Goal: Task Accomplishment & Management: Use online tool/utility

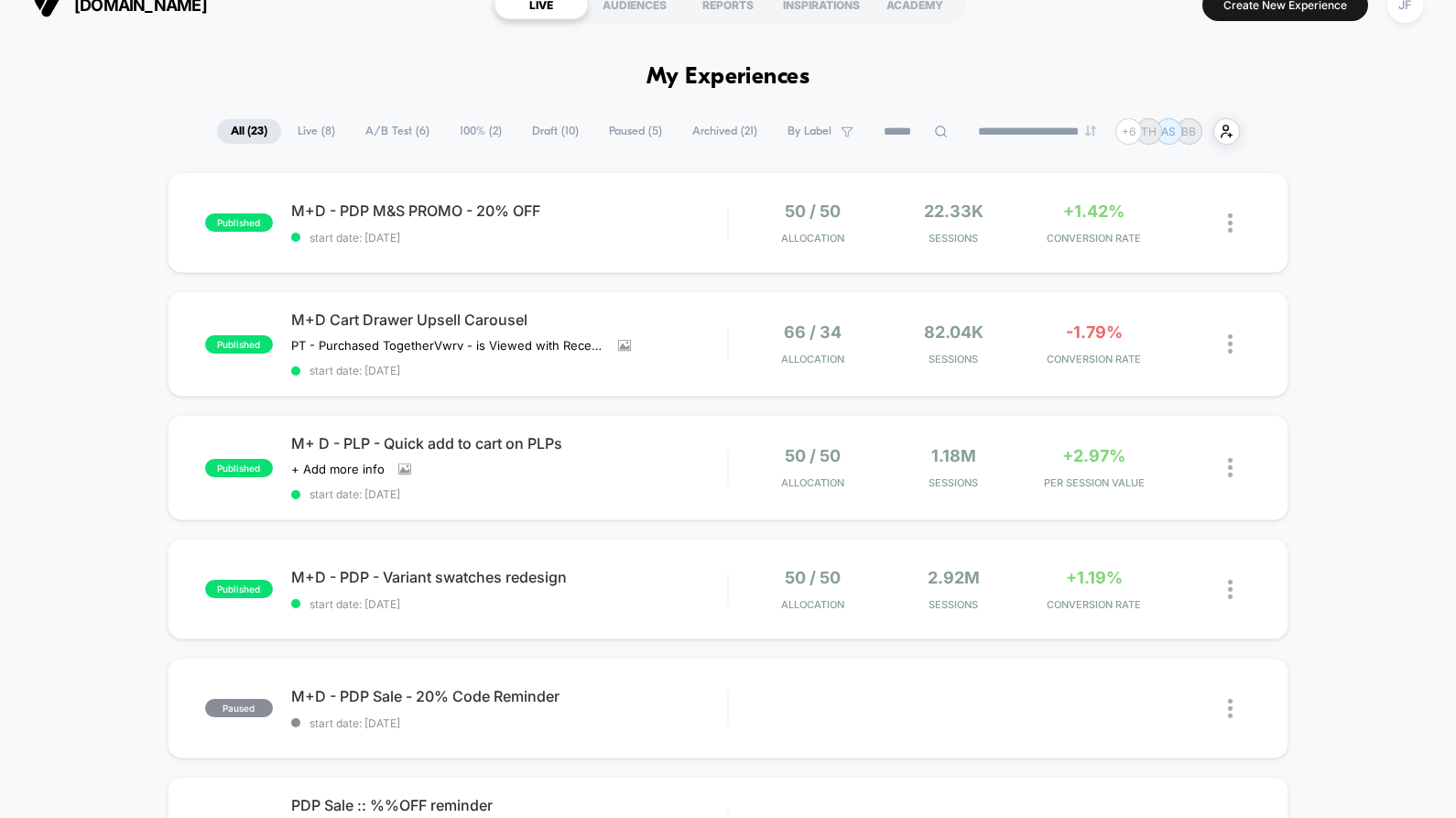
scroll to position [33, 0]
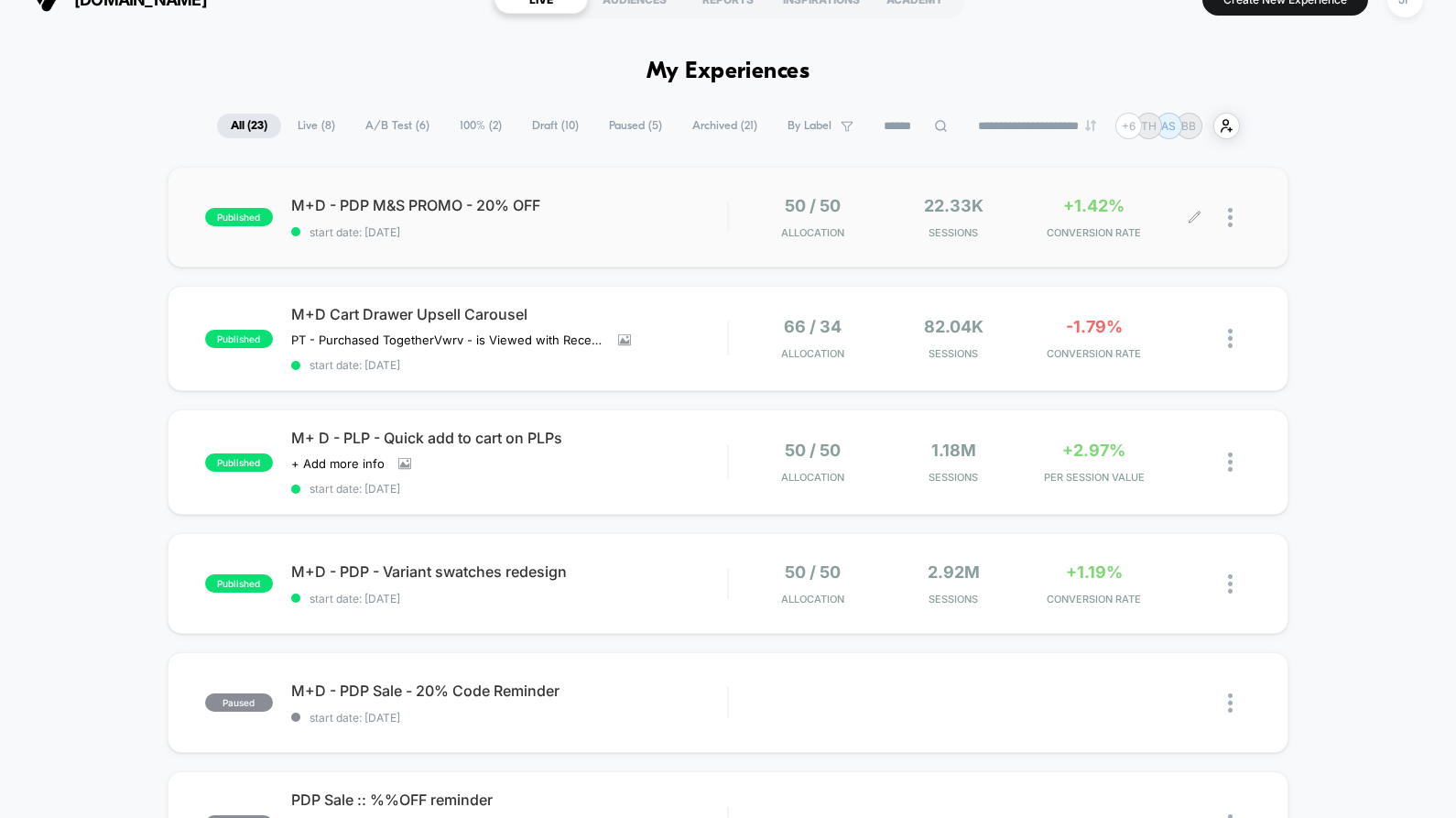
click at [1228, 225] on div at bounding box center [1222, 217] width 55 height 43
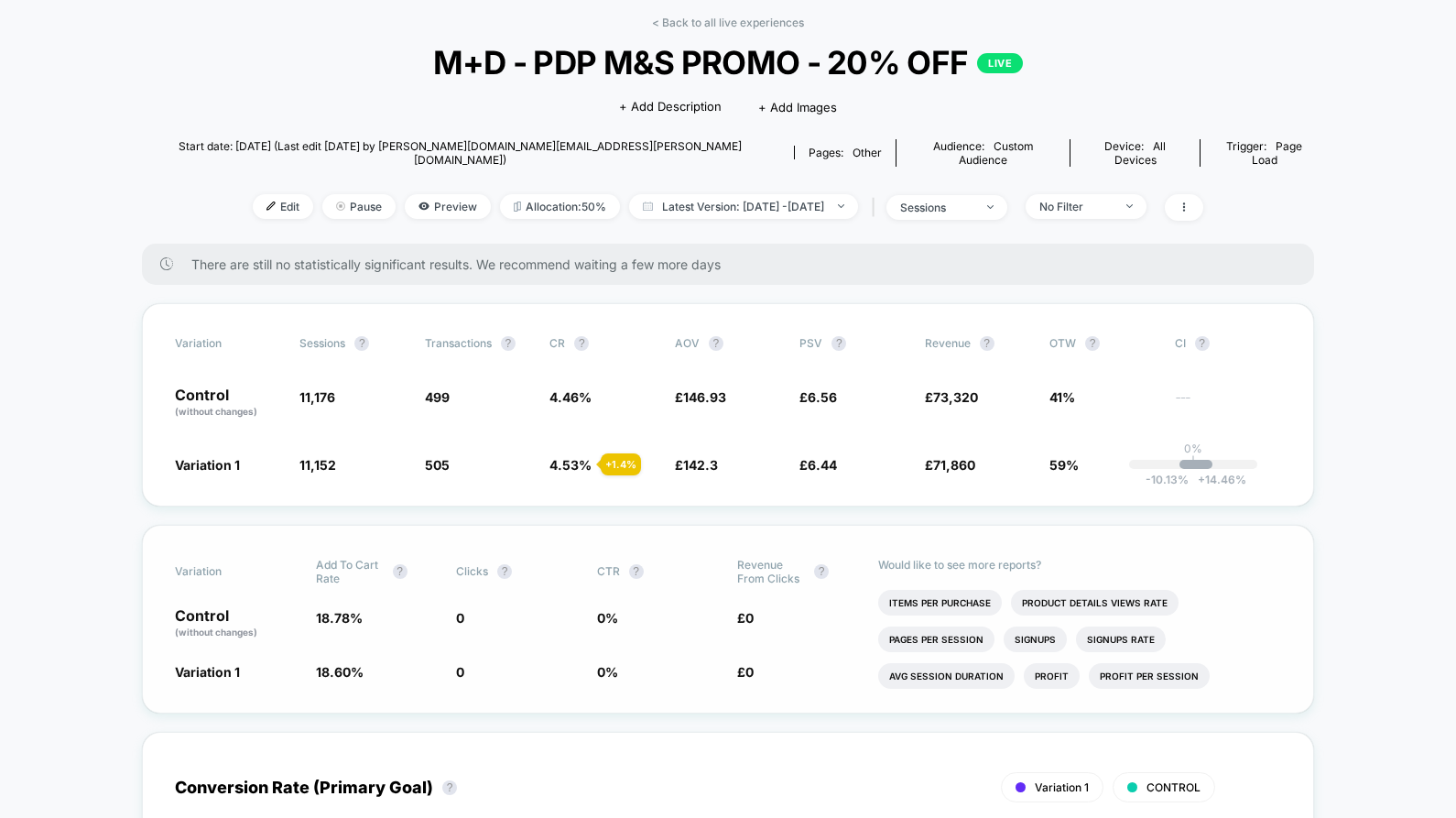
scroll to position [88, 0]
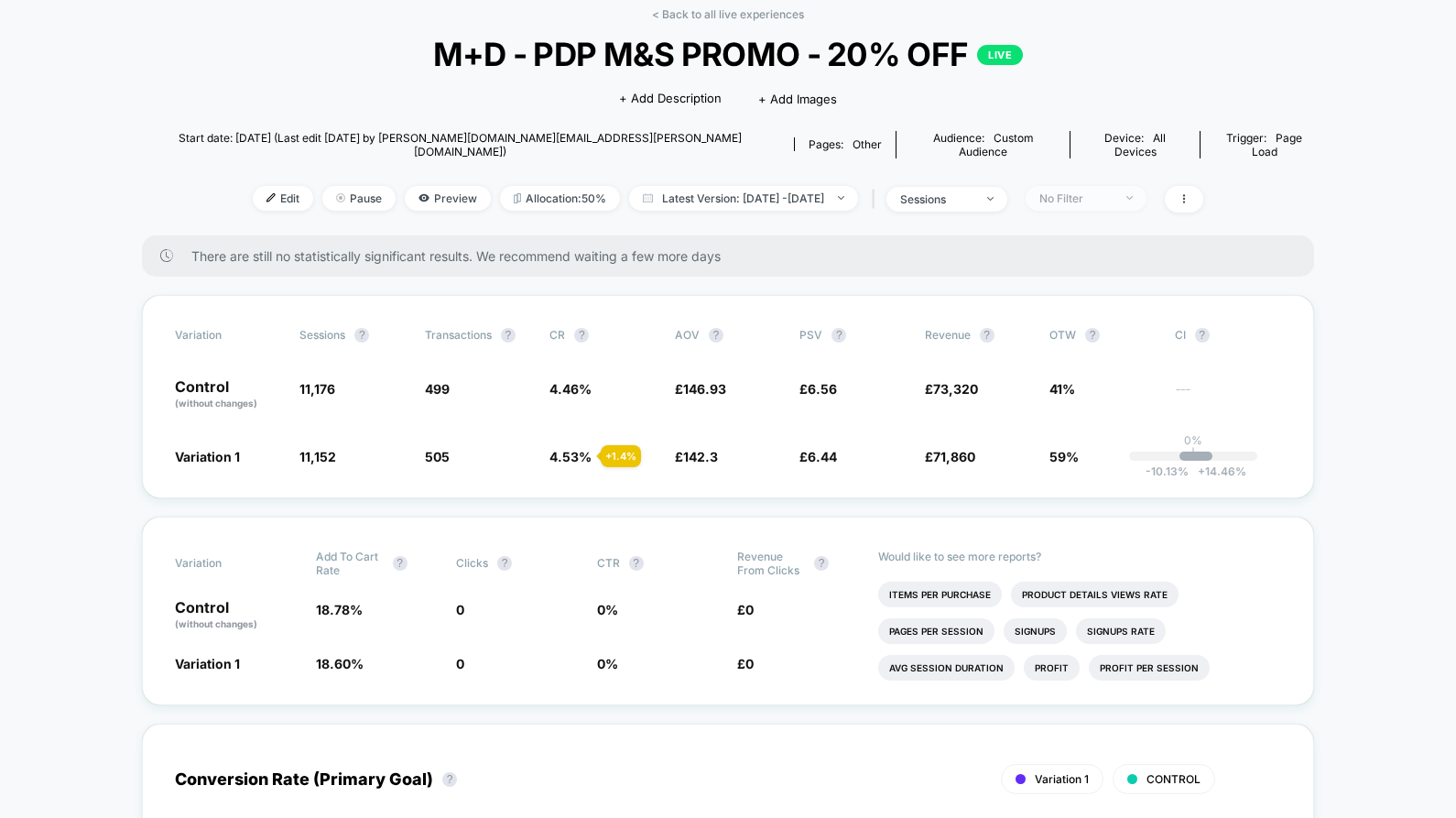
click at [1133, 196] on img at bounding box center [1129, 197] width 7 height 4
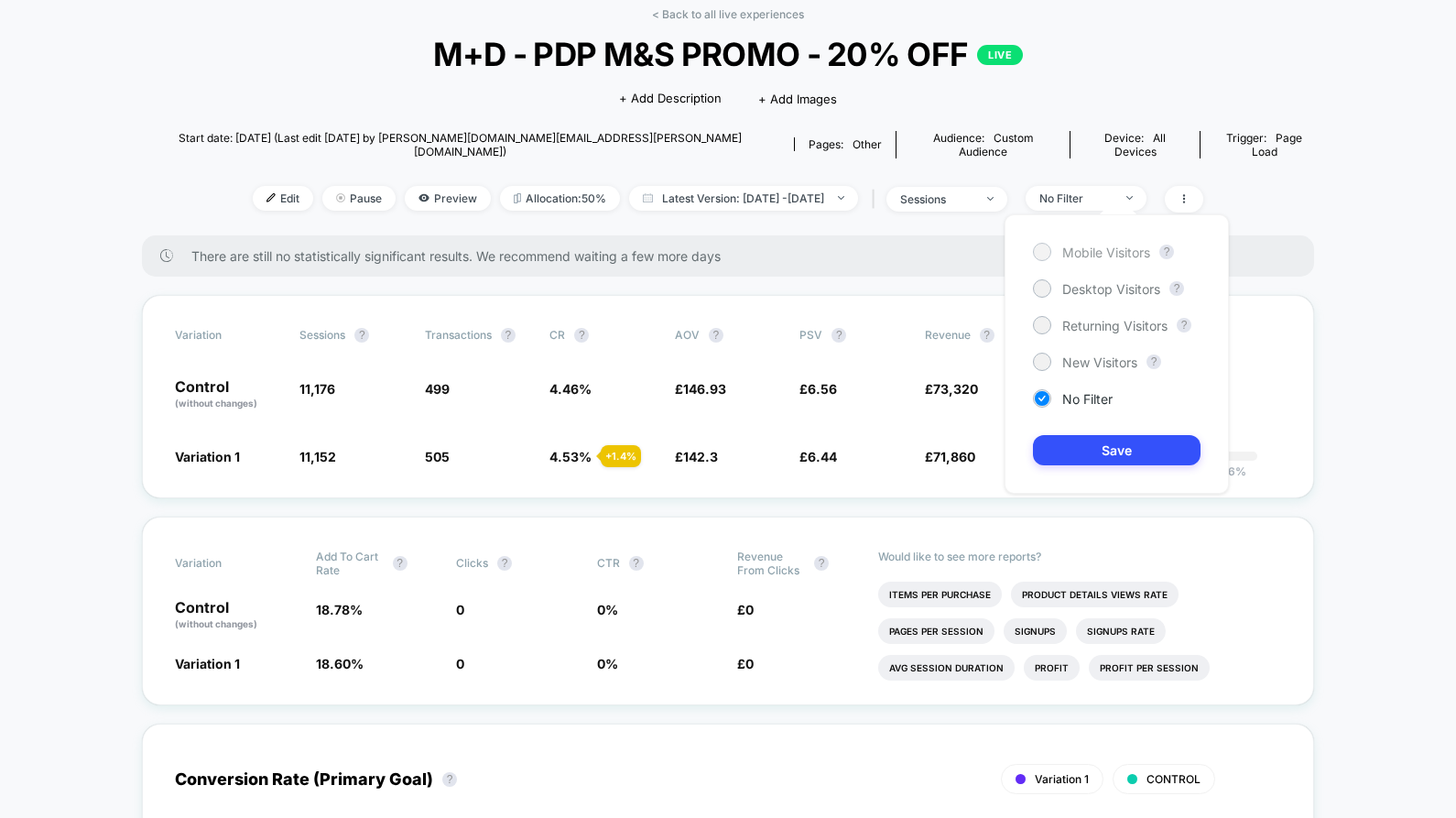
click at [1076, 253] on span "Mobile Visitors" at bounding box center [1106, 252] width 88 height 16
click at [1110, 448] on button "Save" at bounding box center [1117, 450] width 167 height 30
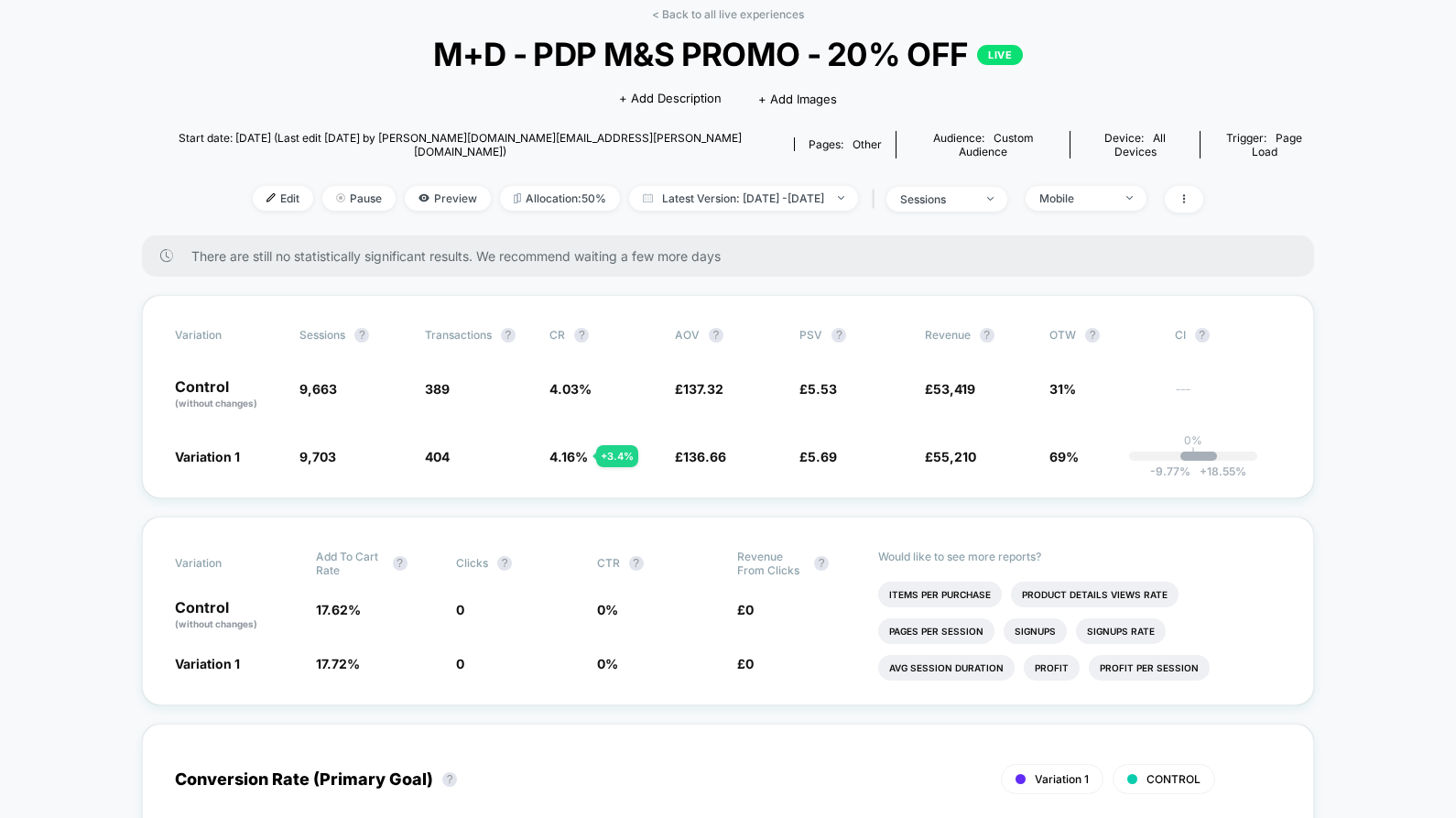
click at [1100, 197] on div "< Back to all live experiences M+D - PDP M&S PROMO - 20% OFF LIVE Click to edit…" at bounding box center [728, 121] width 1172 height 228
click at [1092, 167] on div "< Back to all live experiences M+D - PDP M&S PROMO - 20% OFF LIVE Click to edit…" at bounding box center [728, 121] width 1172 height 228
click at [1092, 186] on span "Mobile" at bounding box center [1086, 198] width 121 height 24
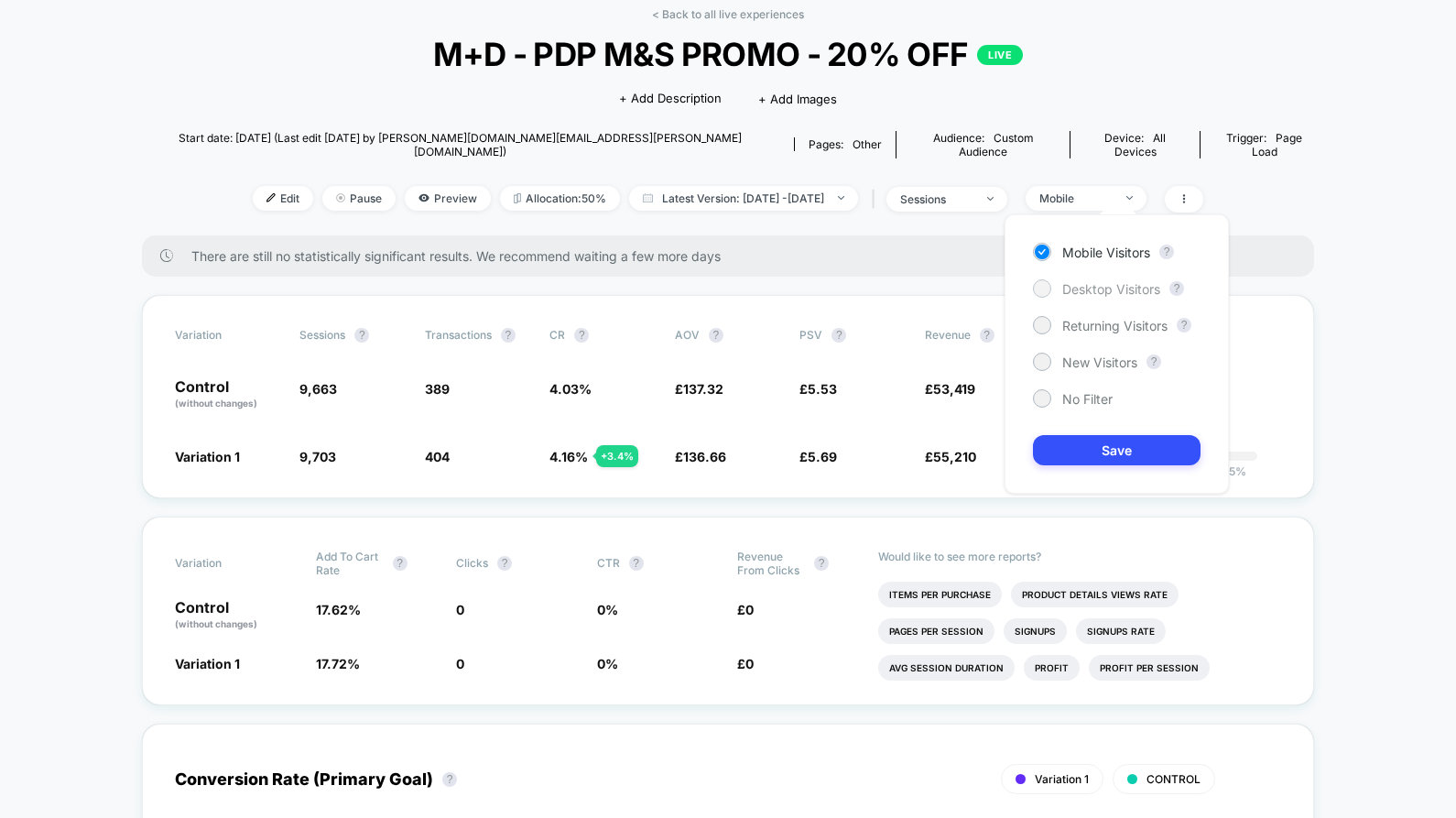
click at [1083, 291] on span "Desktop Visitors" at bounding box center [1111, 289] width 98 height 16
click at [1099, 441] on button "Save" at bounding box center [1117, 450] width 167 height 30
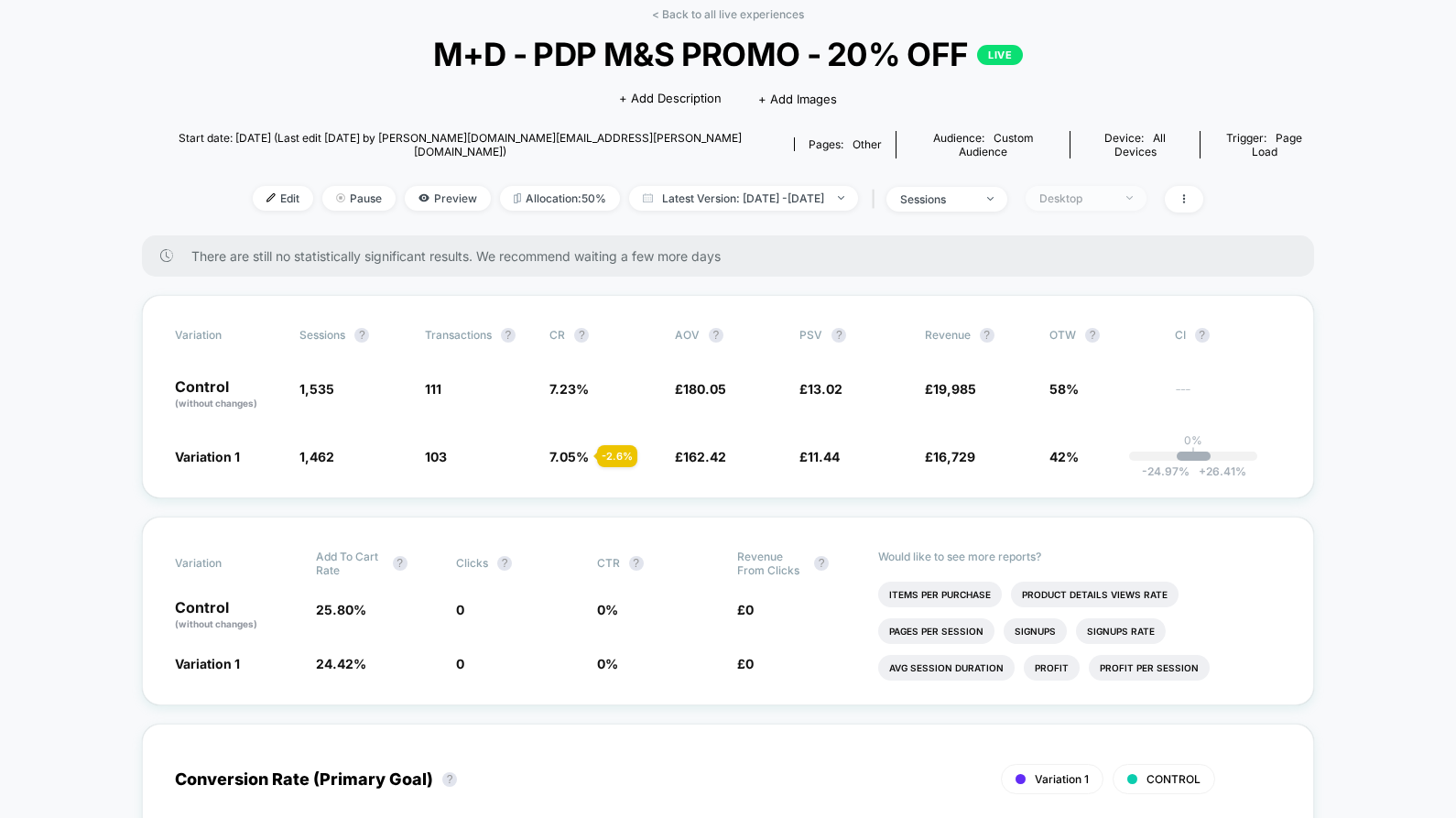
click at [1111, 192] on div "Desktop" at bounding box center [1076, 198] width 73 height 14
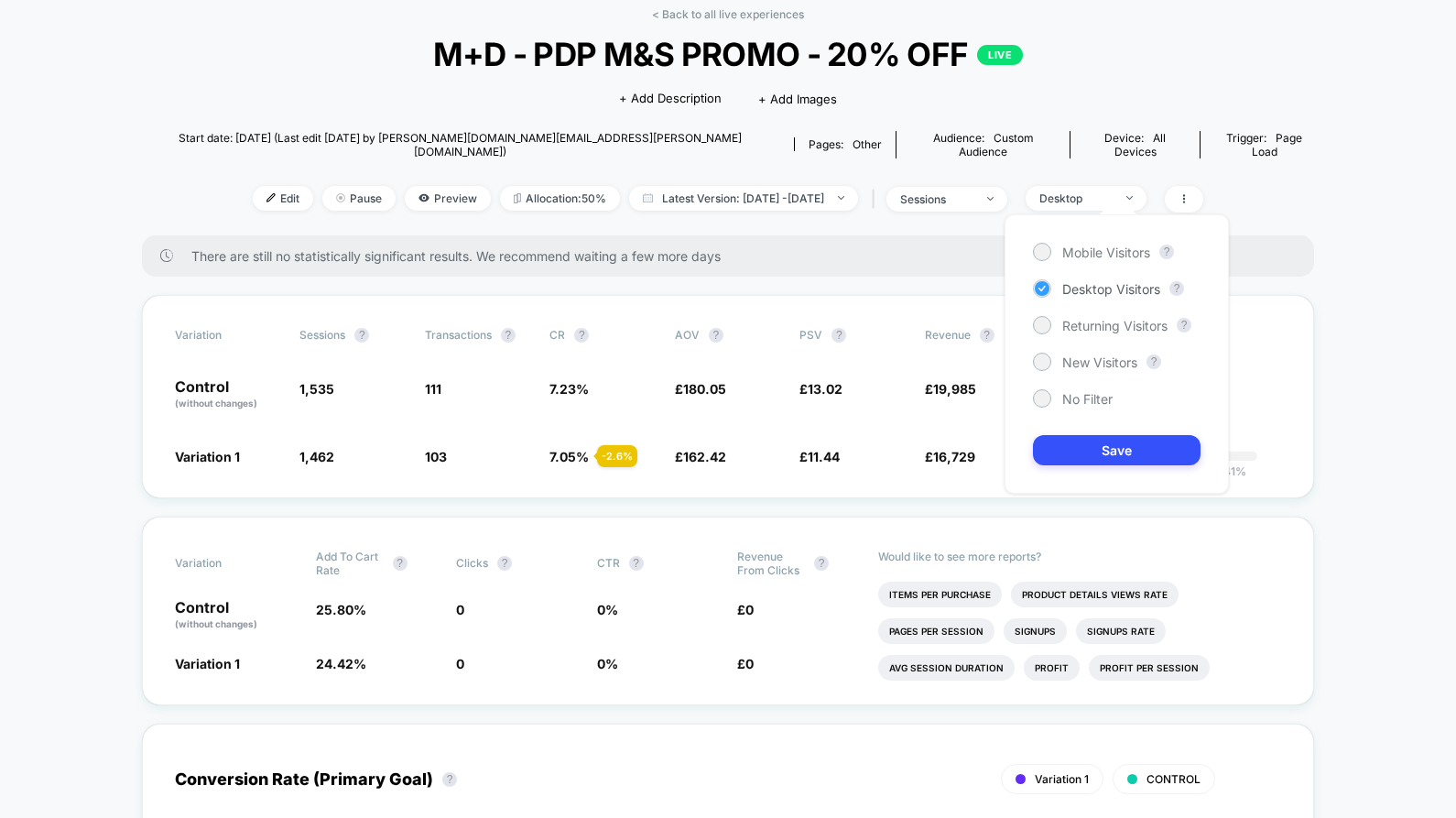
click at [1080, 291] on span "Desktop Visitors" at bounding box center [1111, 289] width 98 height 16
click at [1106, 447] on button "Save" at bounding box center [1117, 450] width 167 height 30
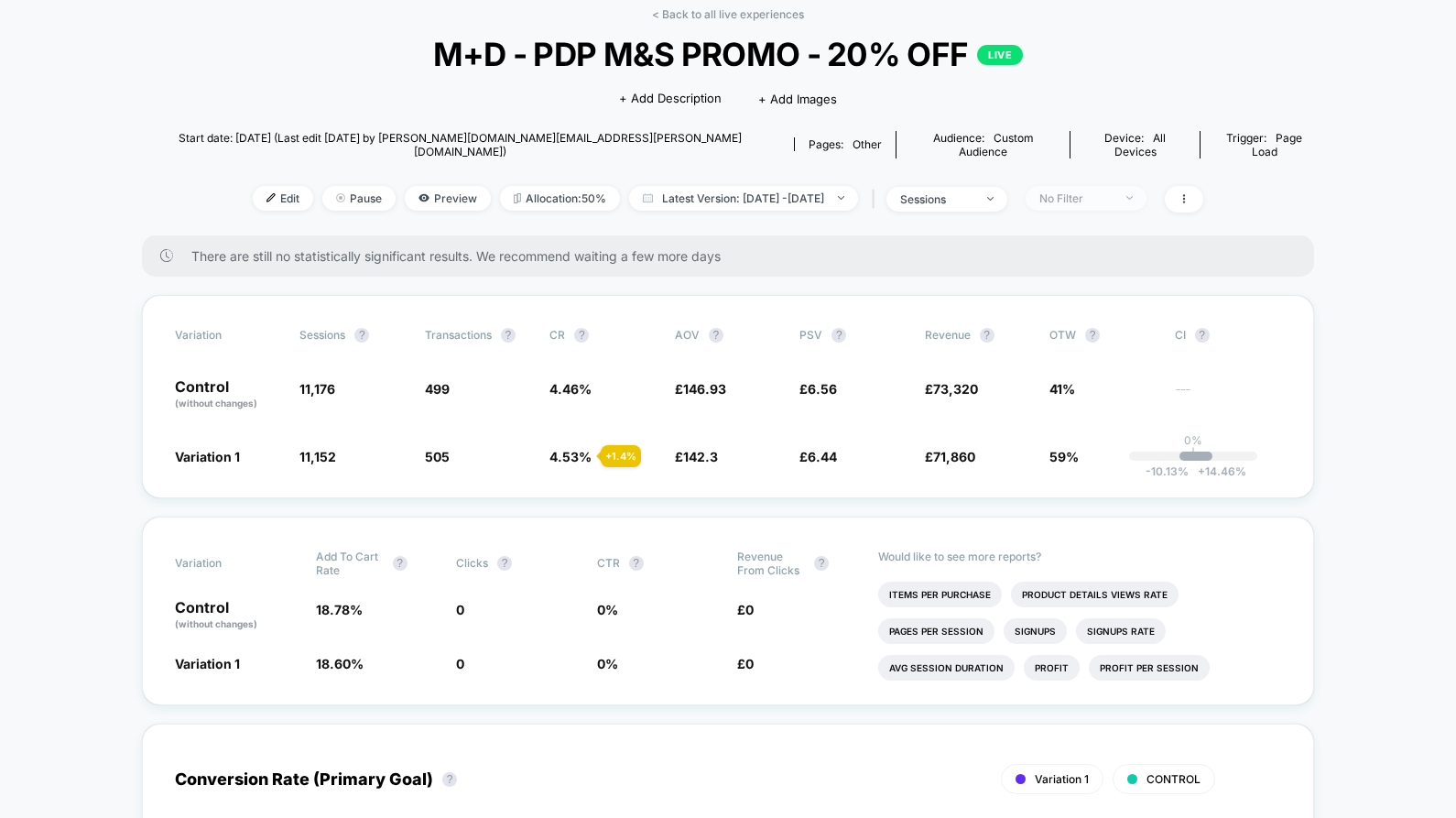
click at [1147, 186] on span "No Filter" at bounding box center [1086, 198] width 121 height 24
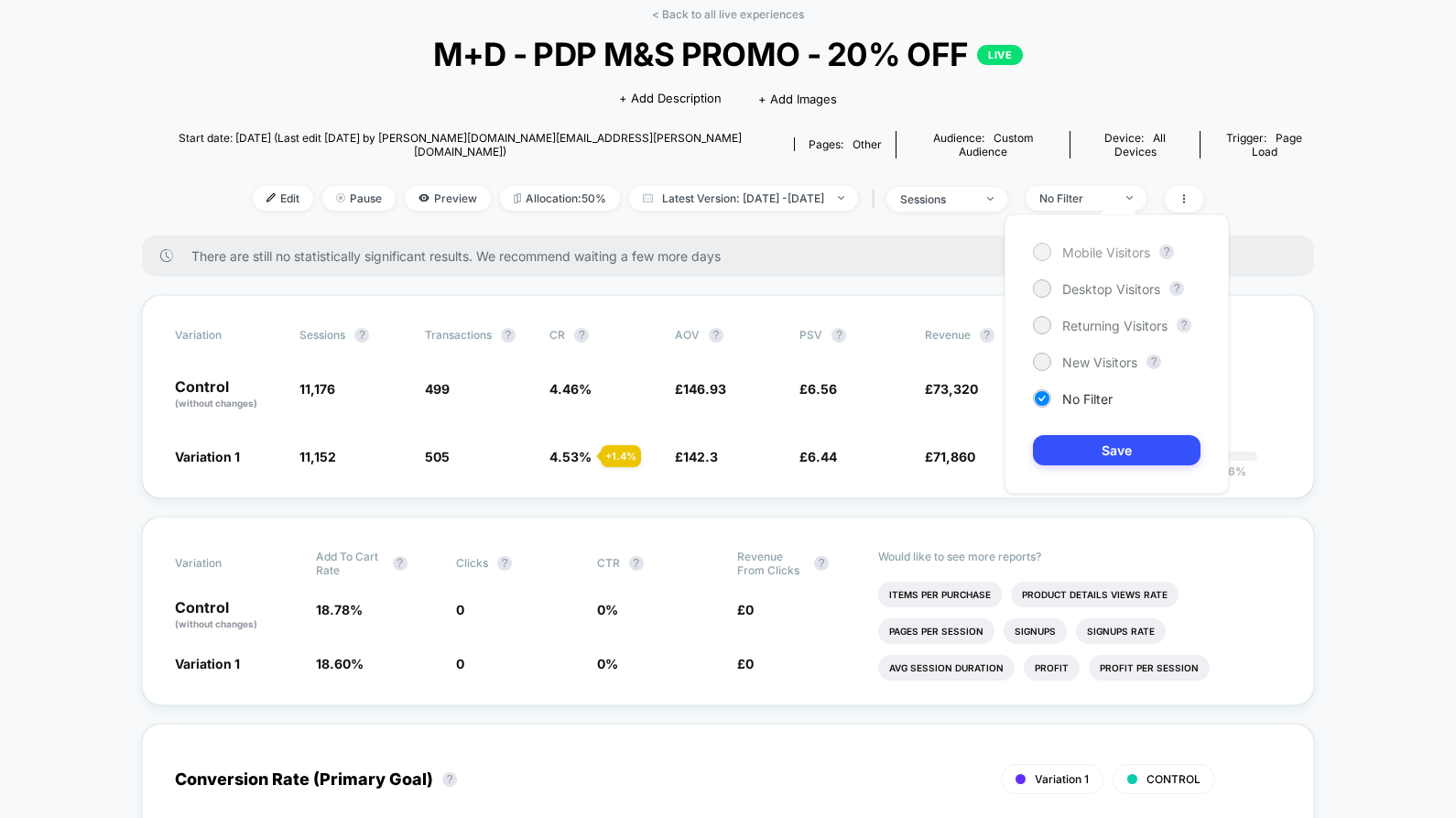
click at [1098, 253] on span "Mobile Visitors" at bounding box center [1106, 252] width 88 height 16
click at [1106, 441] on button "Save" at bounding box center [1117, 450] width 167 height 30
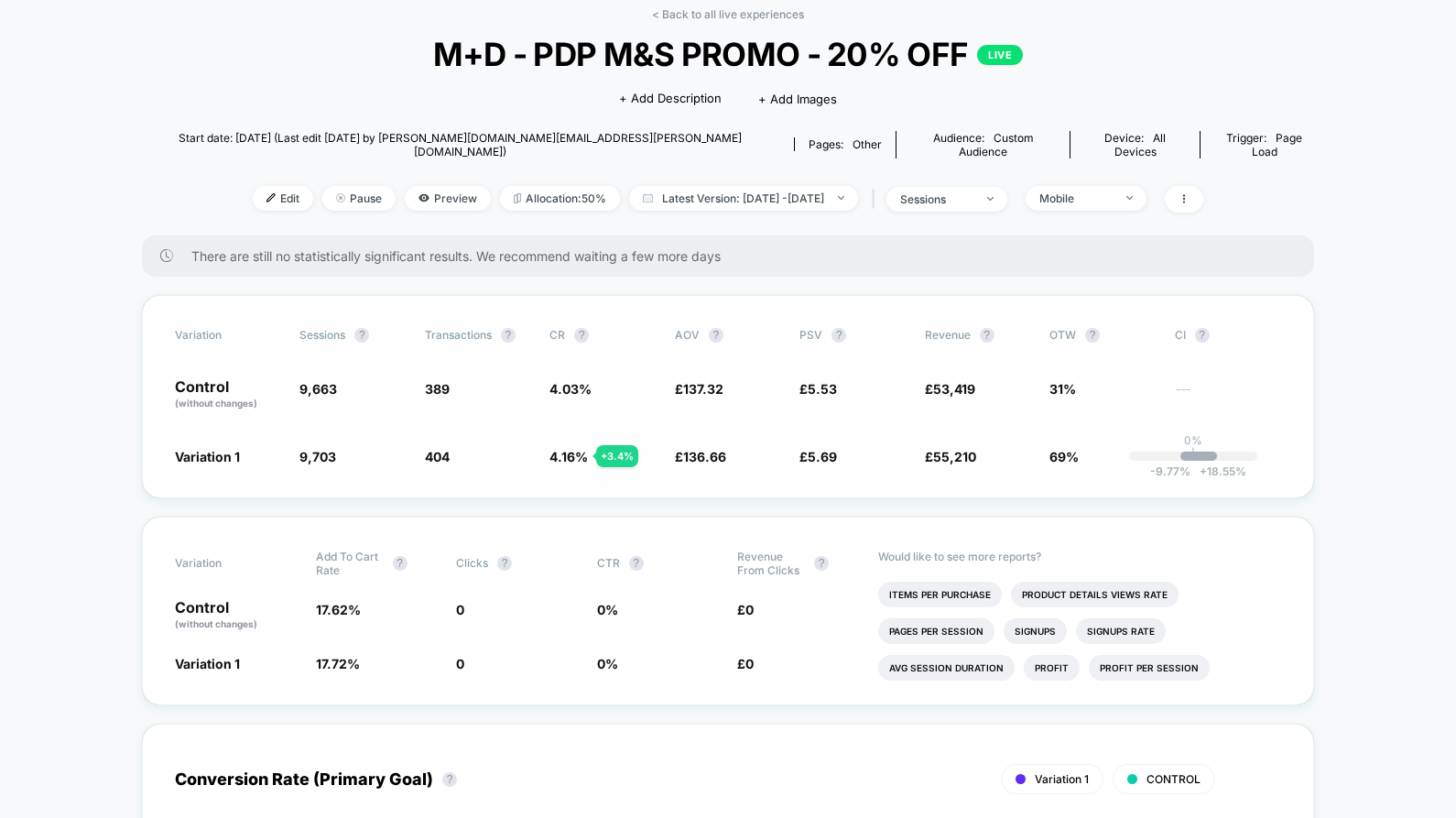
scroll to position [117, 0]
